Goal: Task Accomplishment & Management: Manage account settings

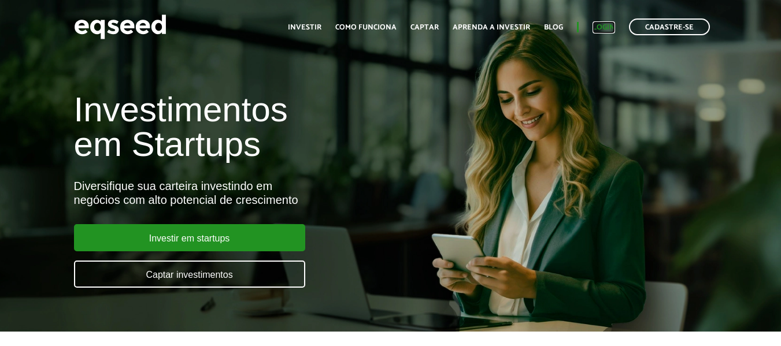
click at [605, 25] on link "Login" at bounding box center [603, 28] width 23 height 8
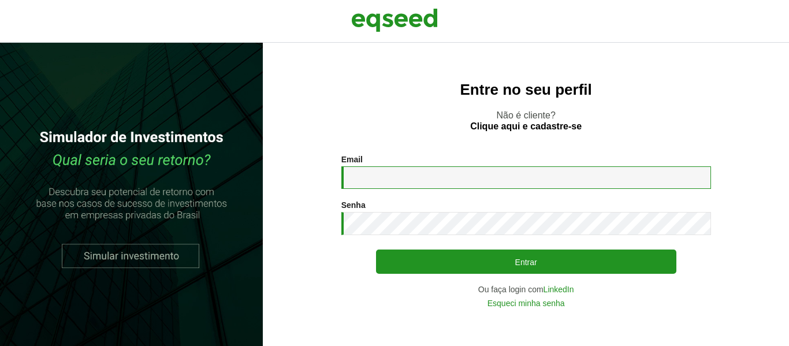
click at [433, 183] on input "Email *" at bounding box center [527, 177] width 370 height 23
type input "**********"
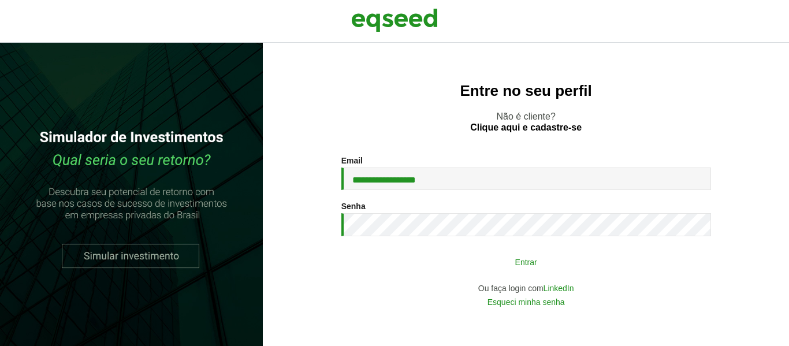
click at [386, 261] on button "Entrar" at bounding box center [526, 262] width 300 height 22
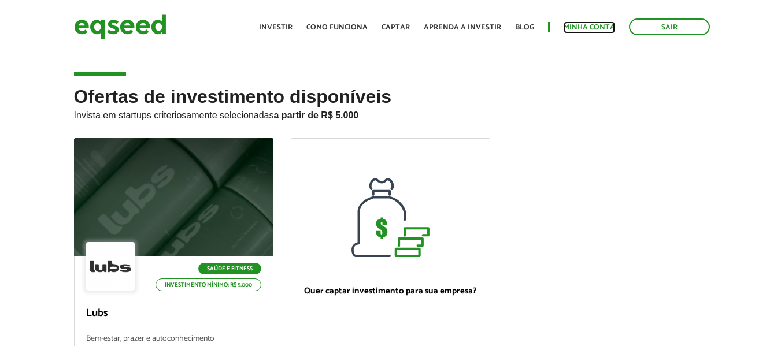
click at [592, 25] on link "Minha conta" at bounding box center [588, 28] width 51 height 8
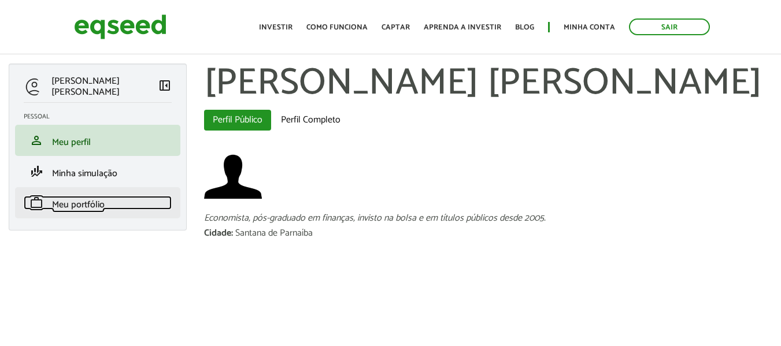
click at [81, 205] on span "Meu portfólio" at bounding box center [78, 205] width 53 height 16
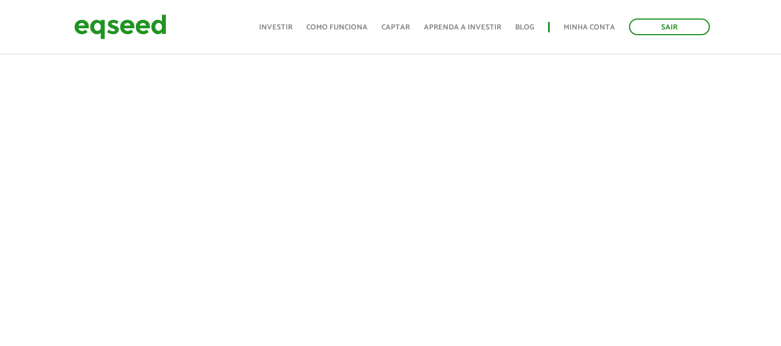
scroll to position [259, 0]
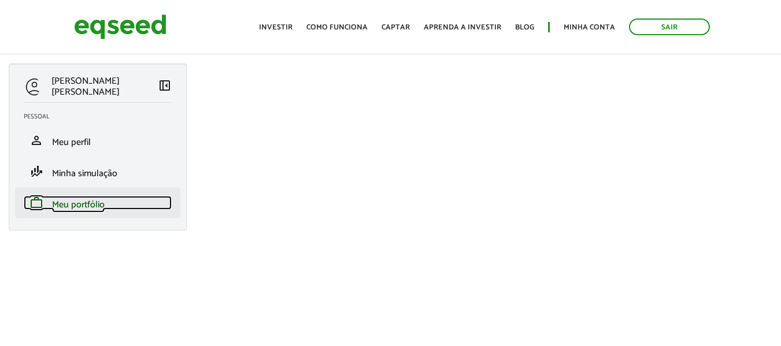
click at [92, 207] on span "Meu portfólio" at bounding box center [78, 205] width 53 height 16
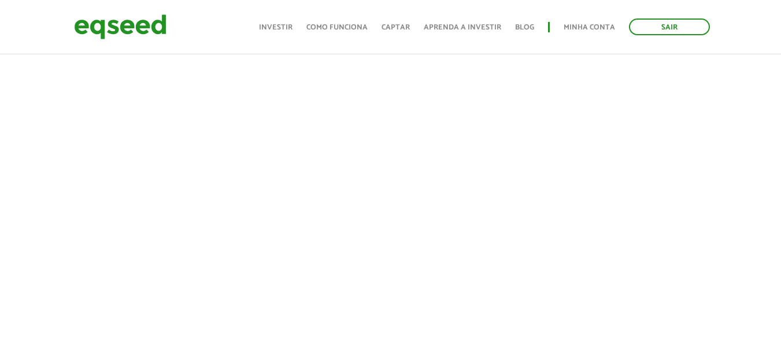
scroll to position [351, 0]
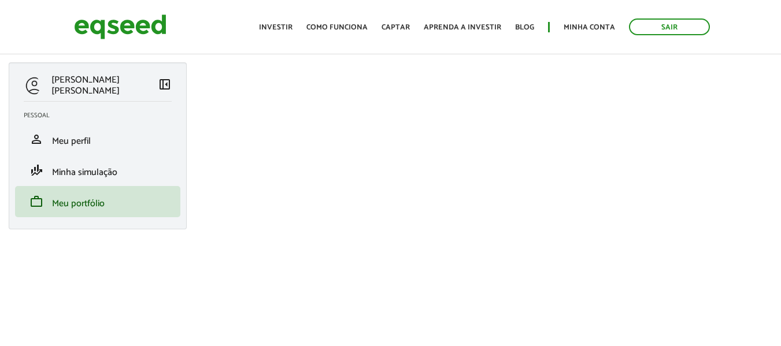
scroll to position [1, 0]
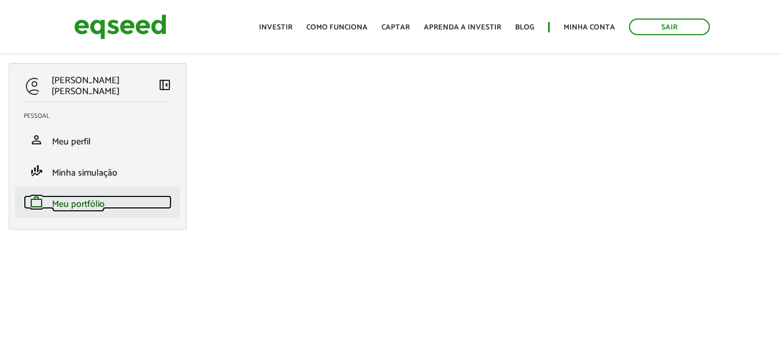
click at [80, 205] on span "Meu portfólio" at bounding box center [78, 204] width 53 height 16
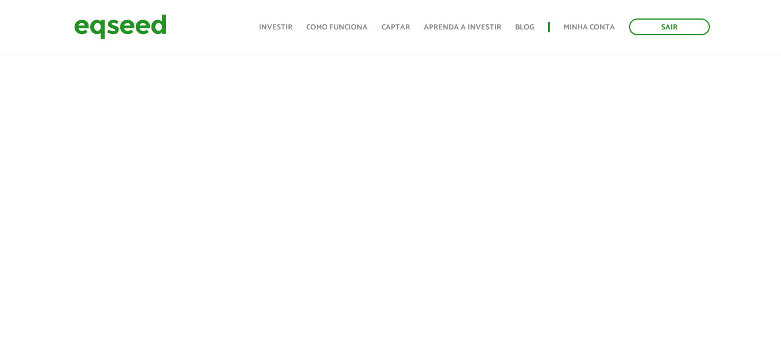
scroll to position [296, 0]
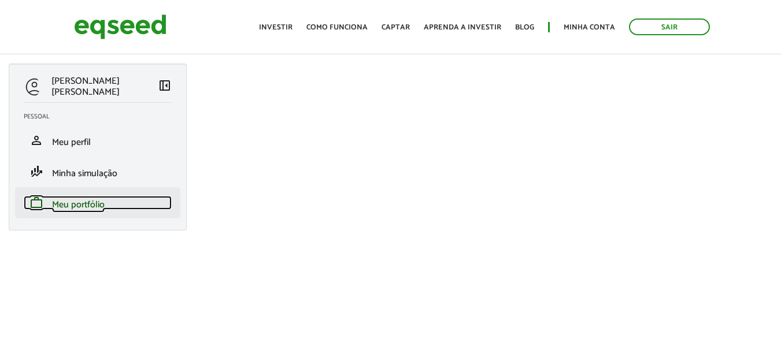
click at [89, 202] on span "Meu portfólio" at bounding box center [78, 205] width 53 height 16
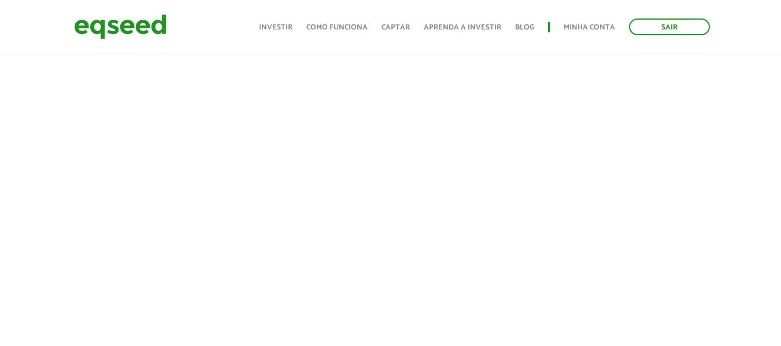
scroll to position [324, 0]
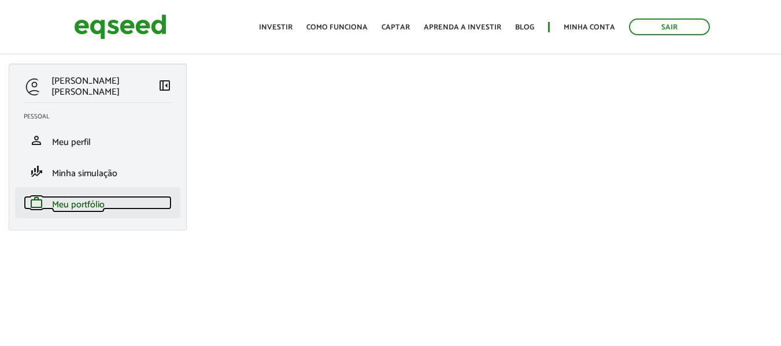
click at [87, 205] on span "Meu portfólio" at bounding box center [78, 205] width 53 height 16
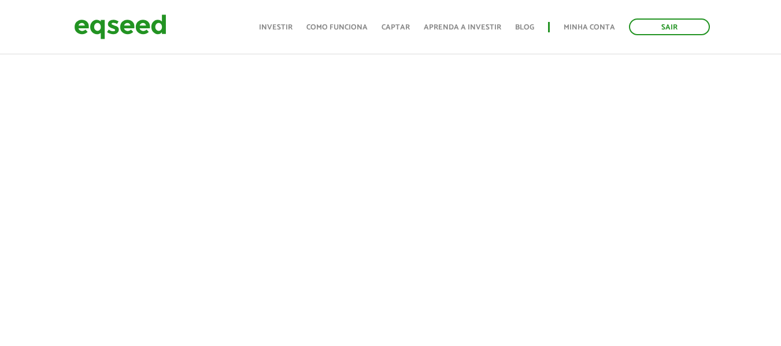
scroll to position [299, 0]
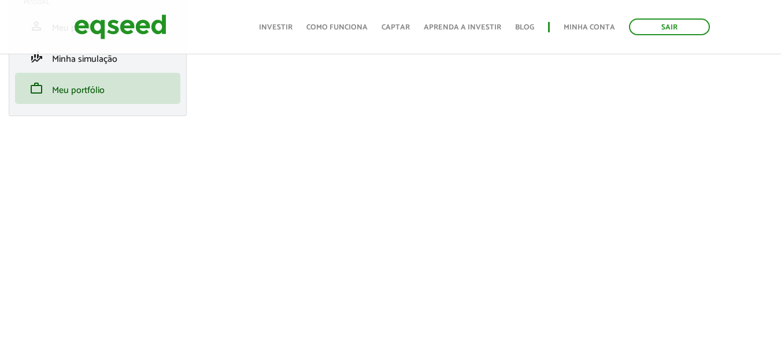
scroll to position [115, 0]
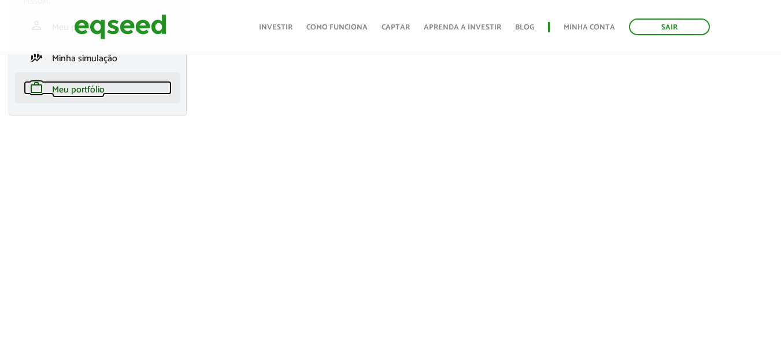
click at [86, 86] on span "Meu portfólio" at bounding box center [78, 90] width 53 height 16
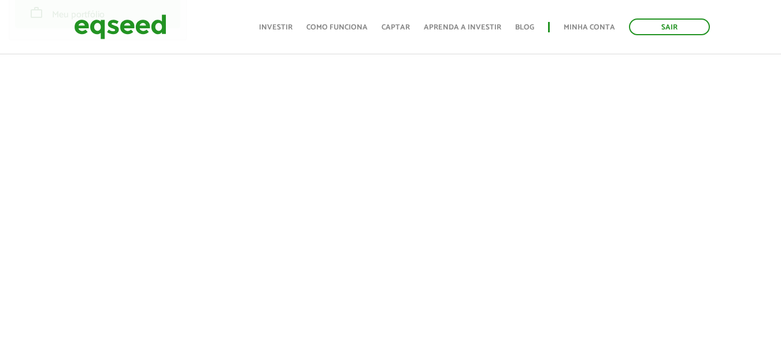
scroll to position [195, 0]
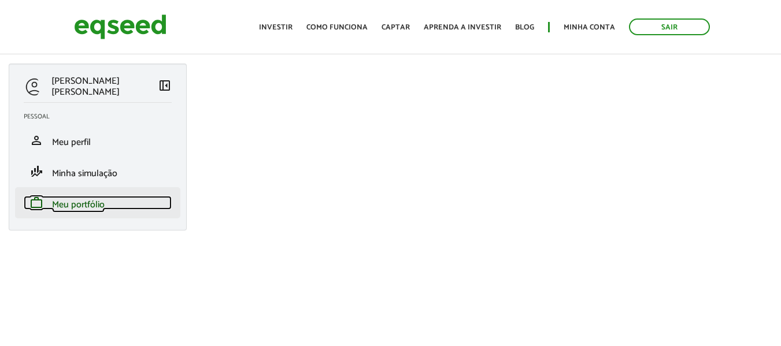
click at [86, 201] on span "Meu portfólio" at bounding box center [78, 205] width 53 height 16
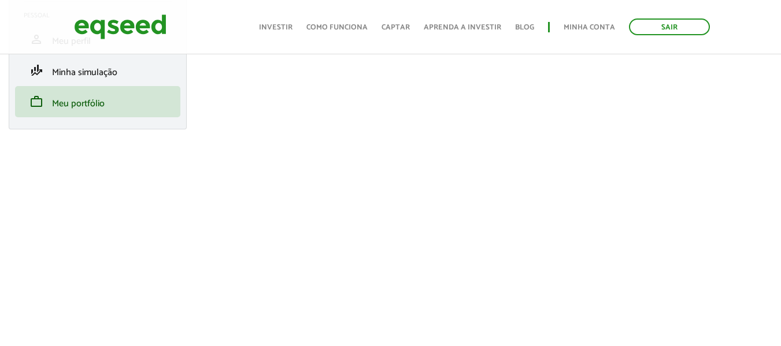
scroll to position [101, 0]
click at [665, 31] on link "Sair" at bounding box center [669, 26] width 81 height 17
